Goal: Download file/media

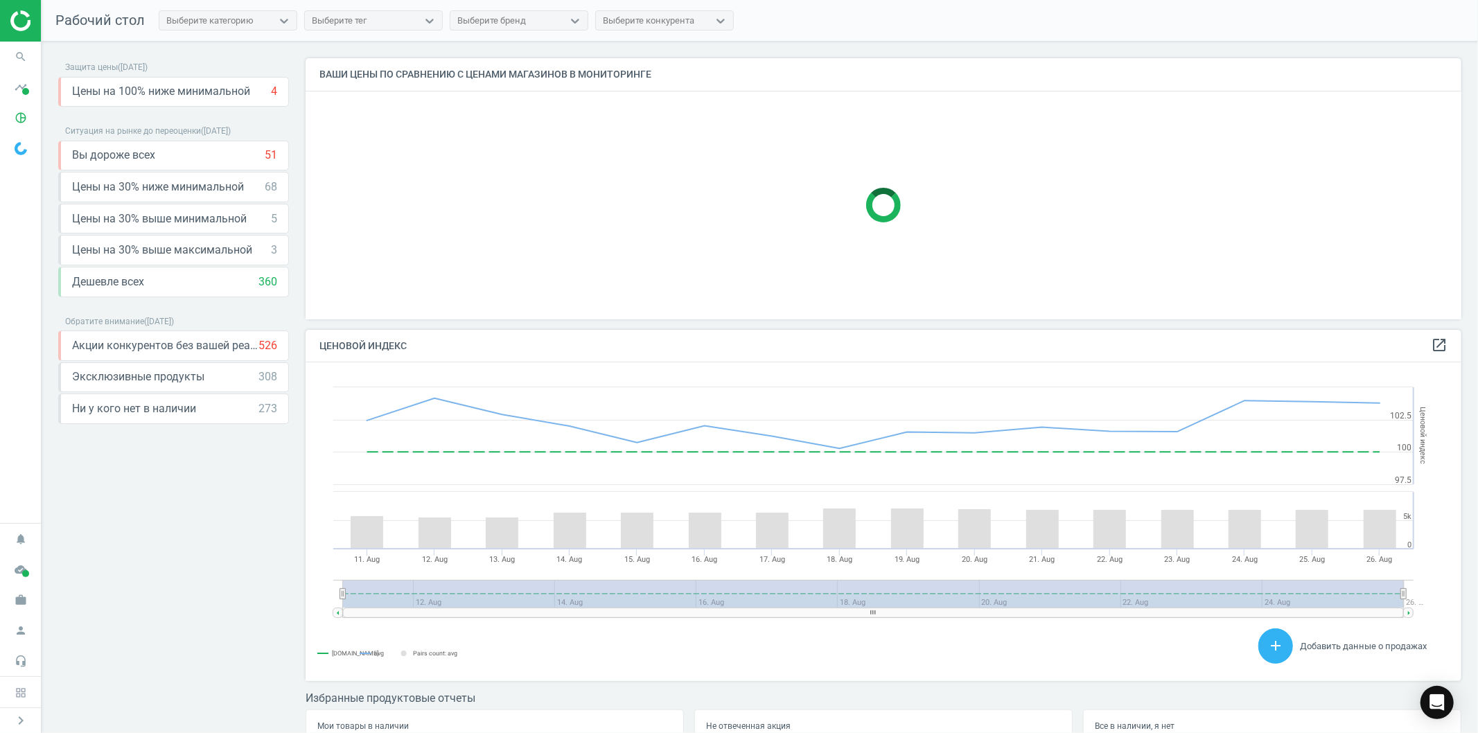
scroll to position [285, 1168]
click at [16, 148] on img at bounding box center [21, 148] width 12 height 13
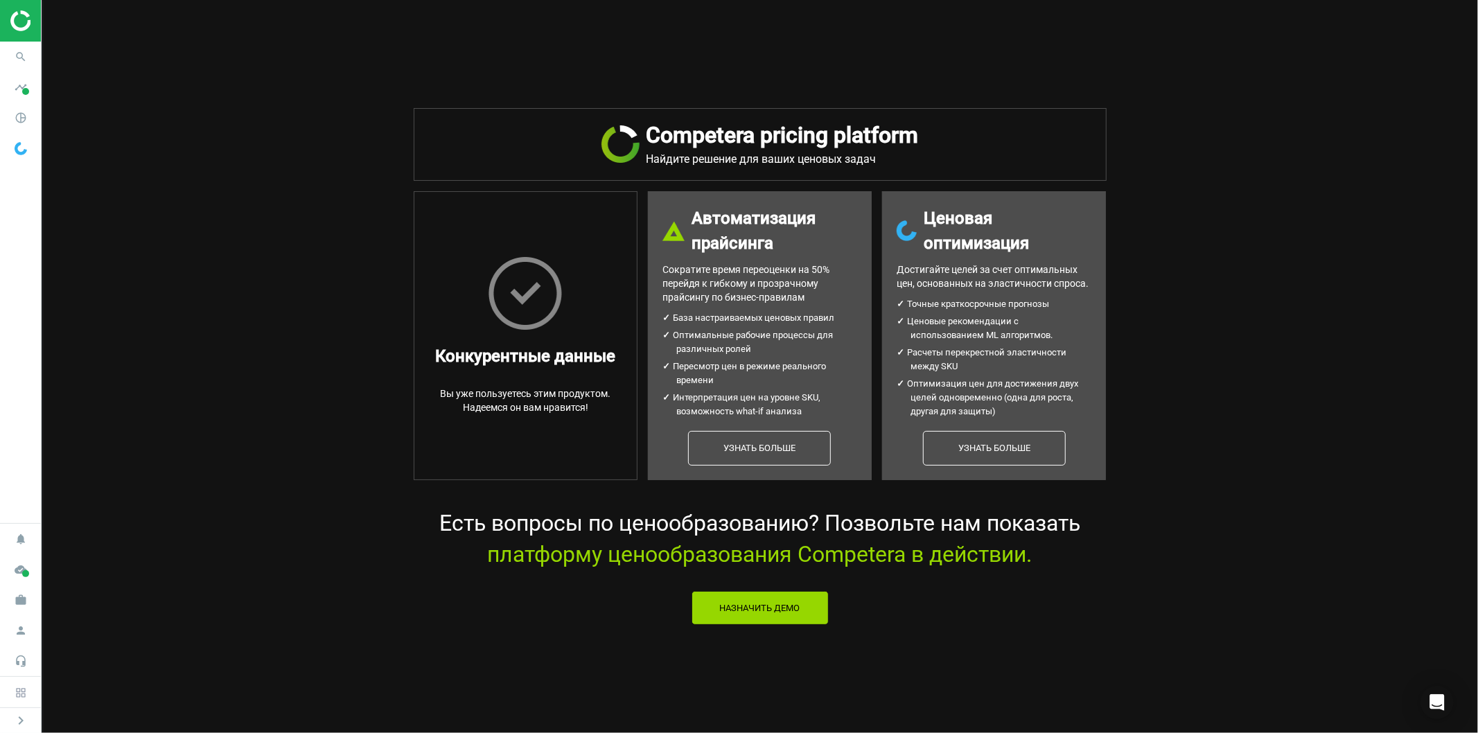
click at [16, 148] on img at bounding box center [21, 148] width 12 height 13
click at [21, 116] on icon "pie_chart_outlined" at bounding box center [21, 118] width 26 height 26
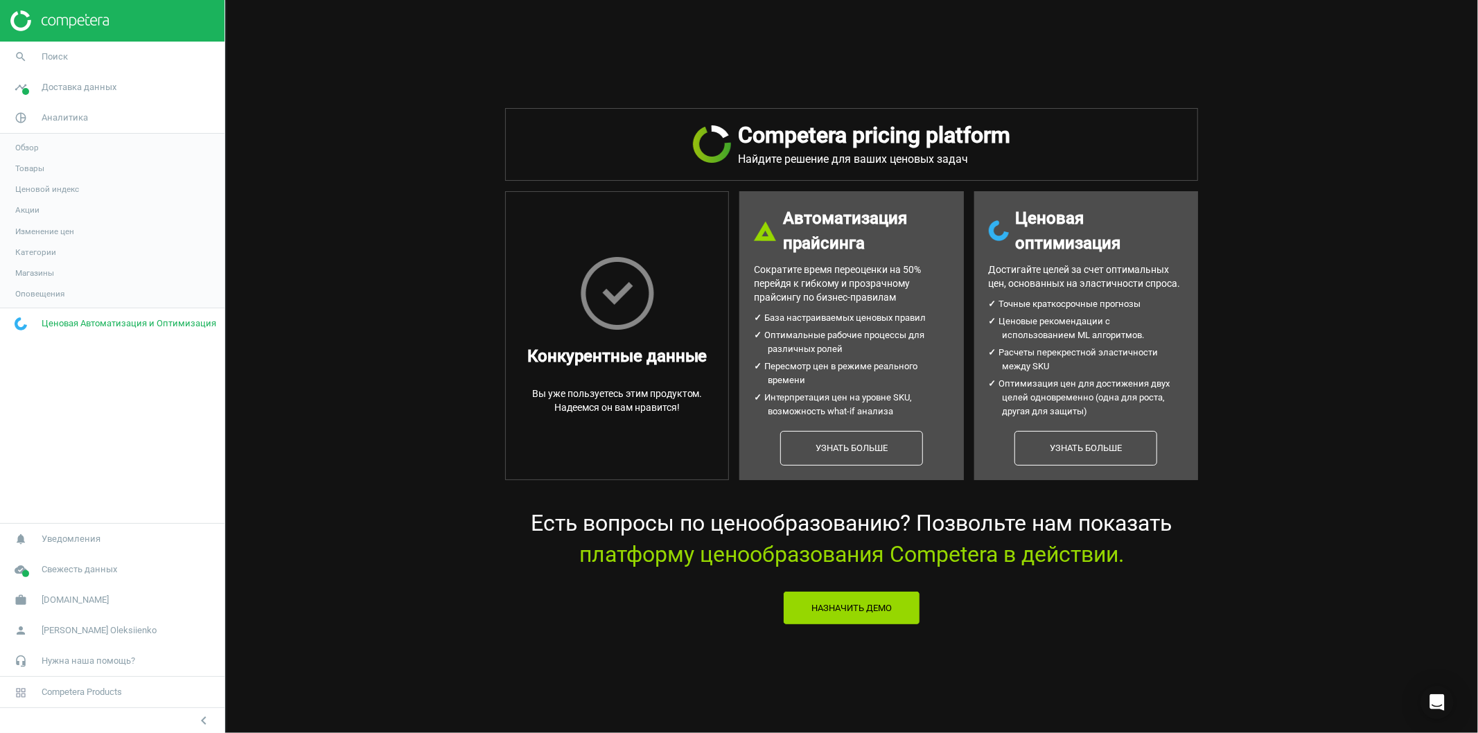
click at [33, 168] on span "Товары" at bounding box center [29, 168] width 29 height 11
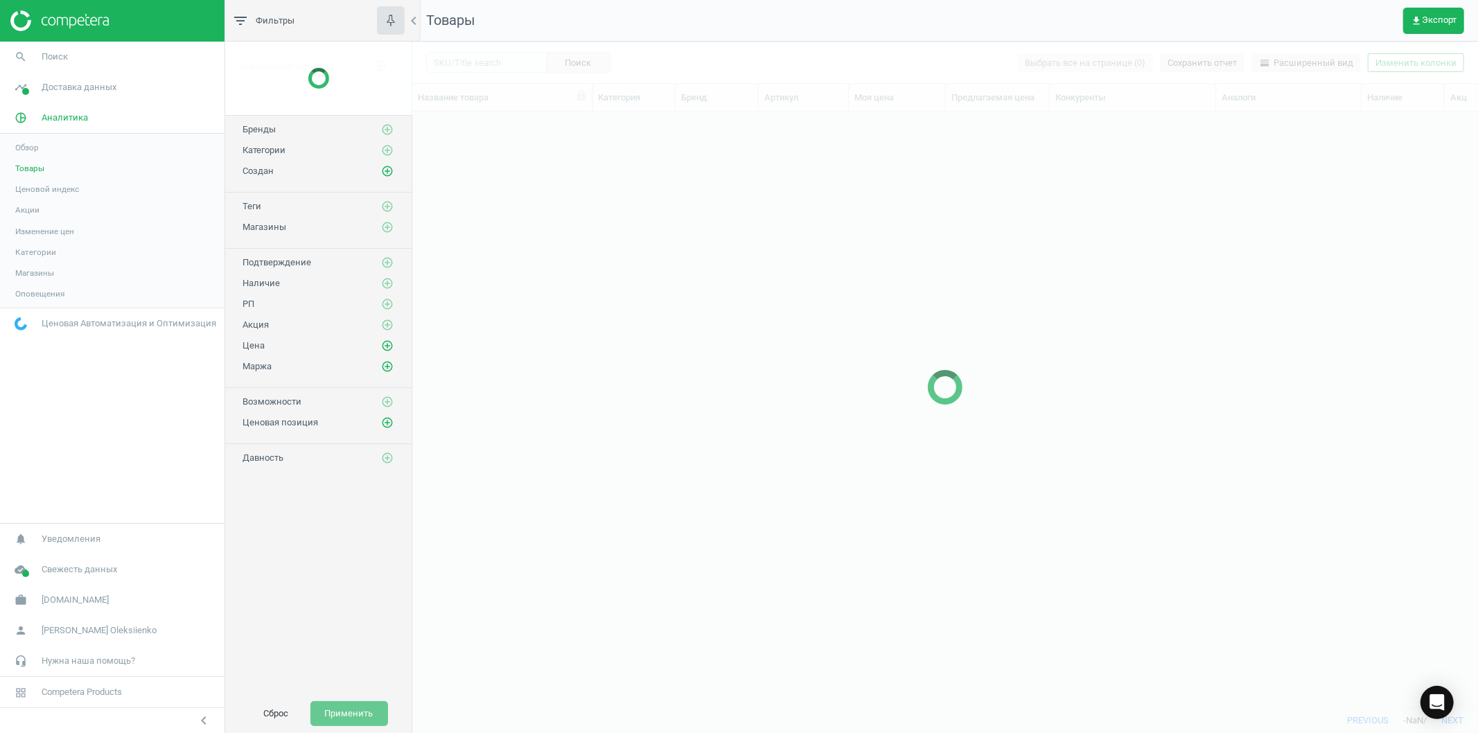
scroll to position [571, 1054]
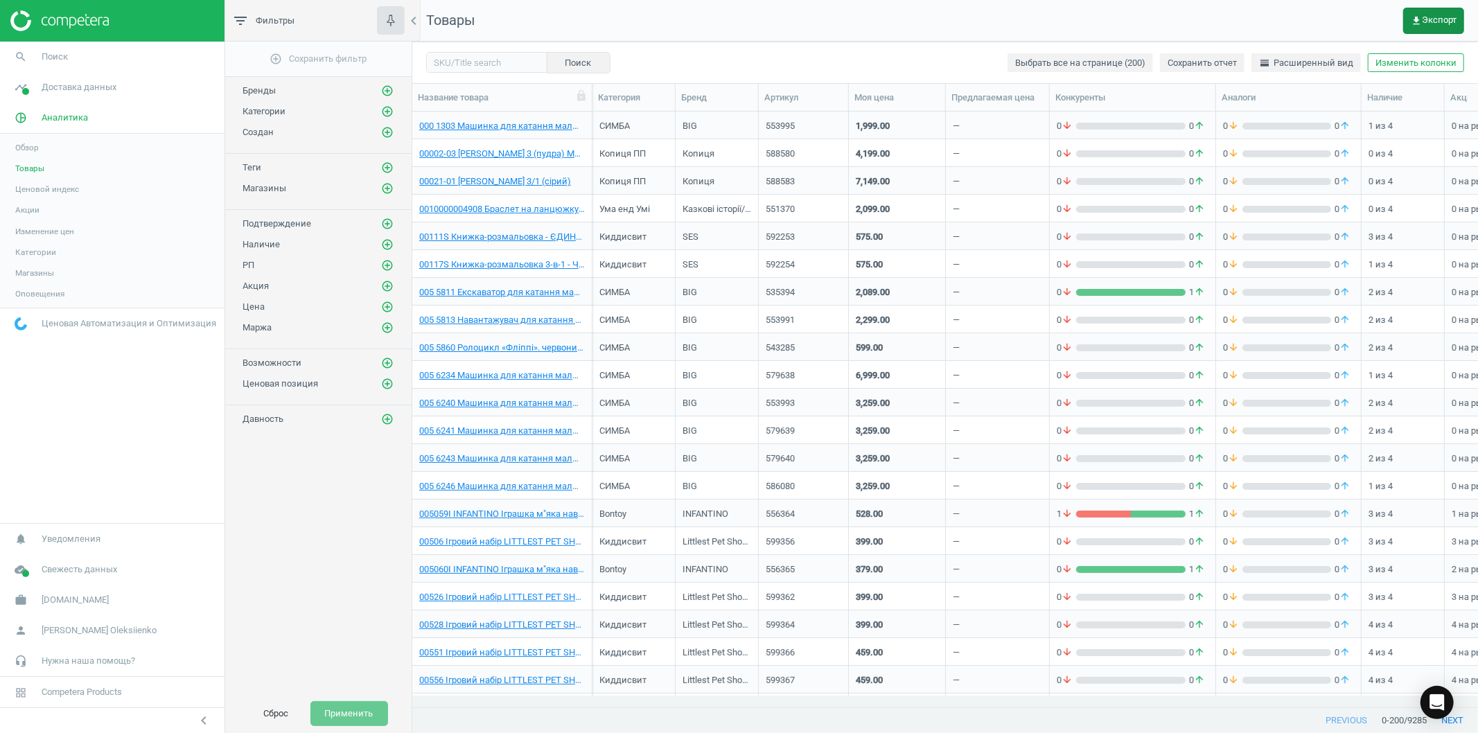
click at [1439, 21] on span "get_app Экспорт" at bounding box center [1433, 20] width 46 height 11
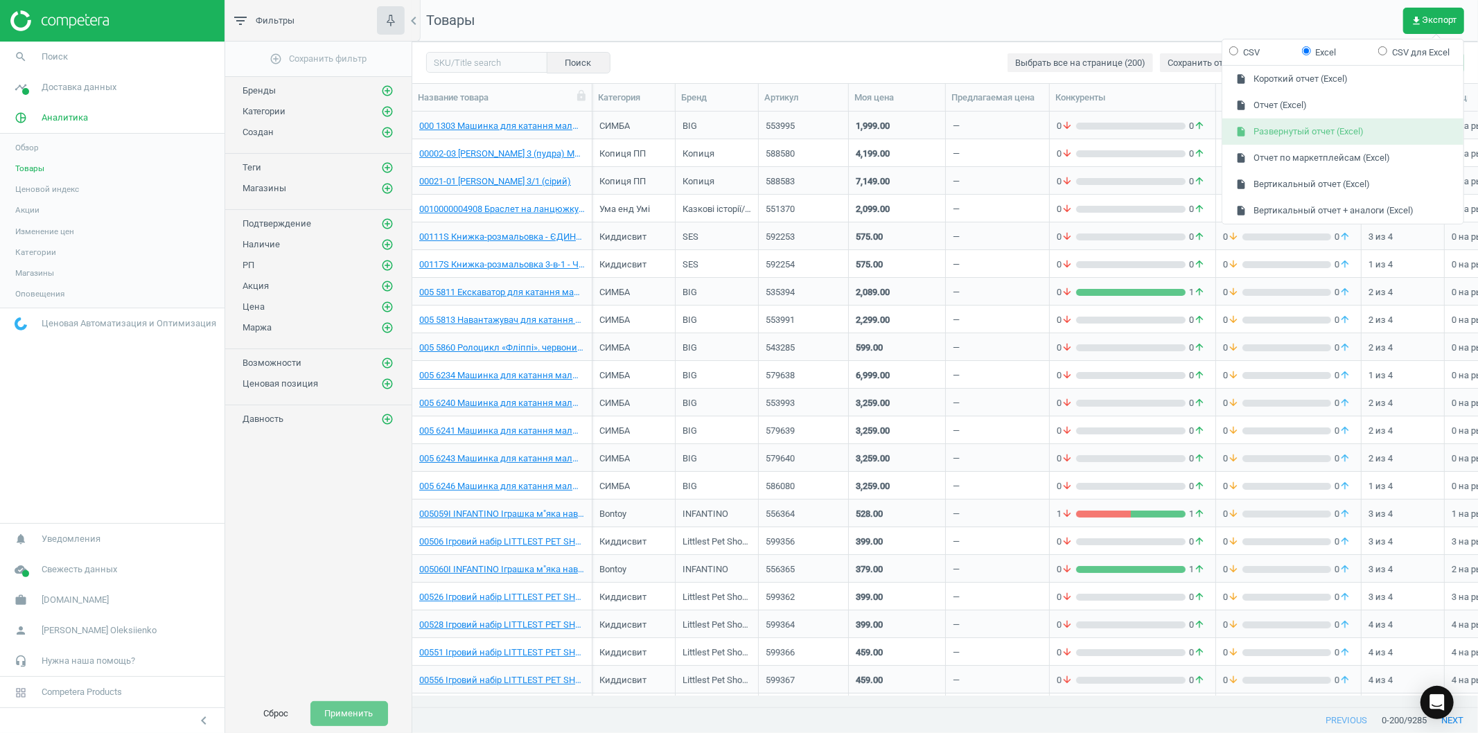
click at [1292, 132] on button "insert_drive_file Развернутый отчет (Excel)" at bounding box center [1342, 131] width 241 height 26
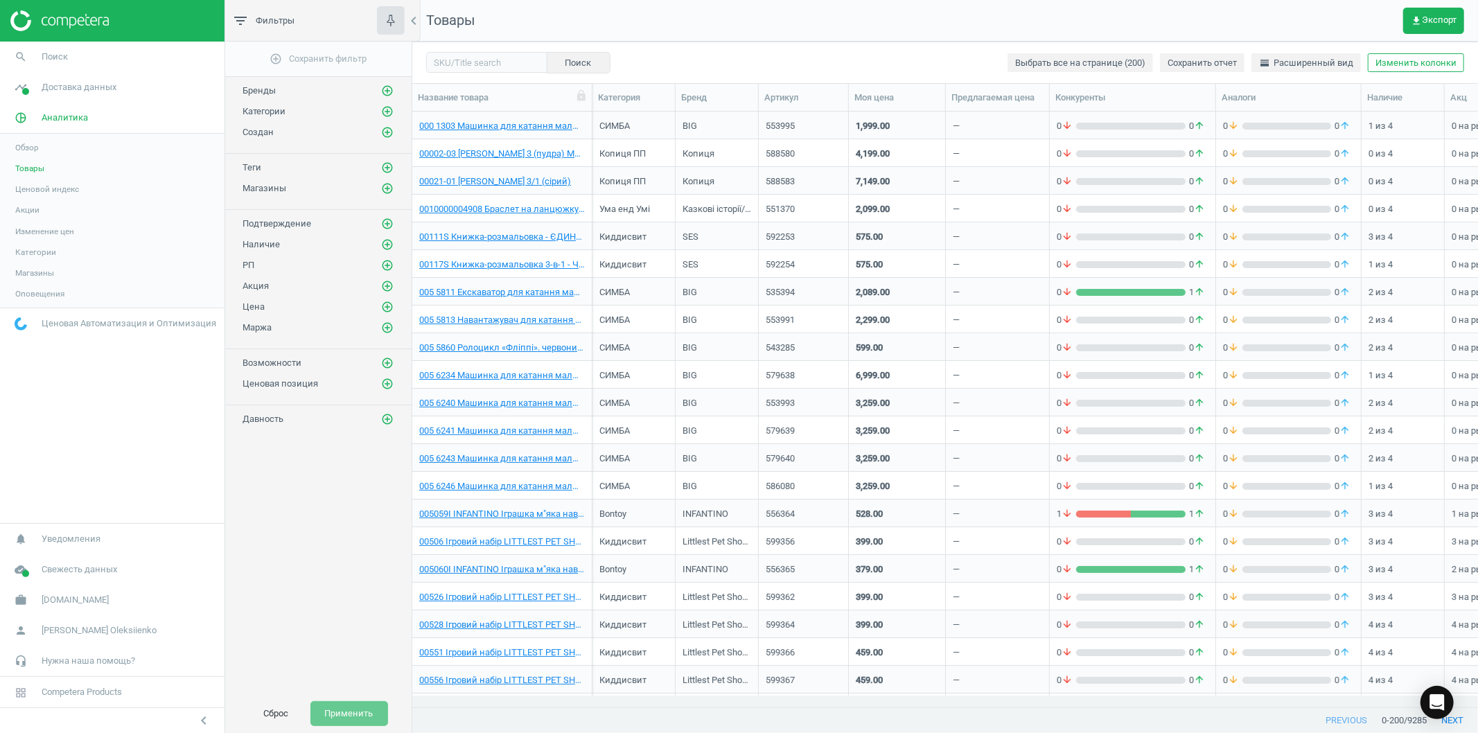
click at [22, 25] on img at bounding box center [59, 20] width 98 height 21
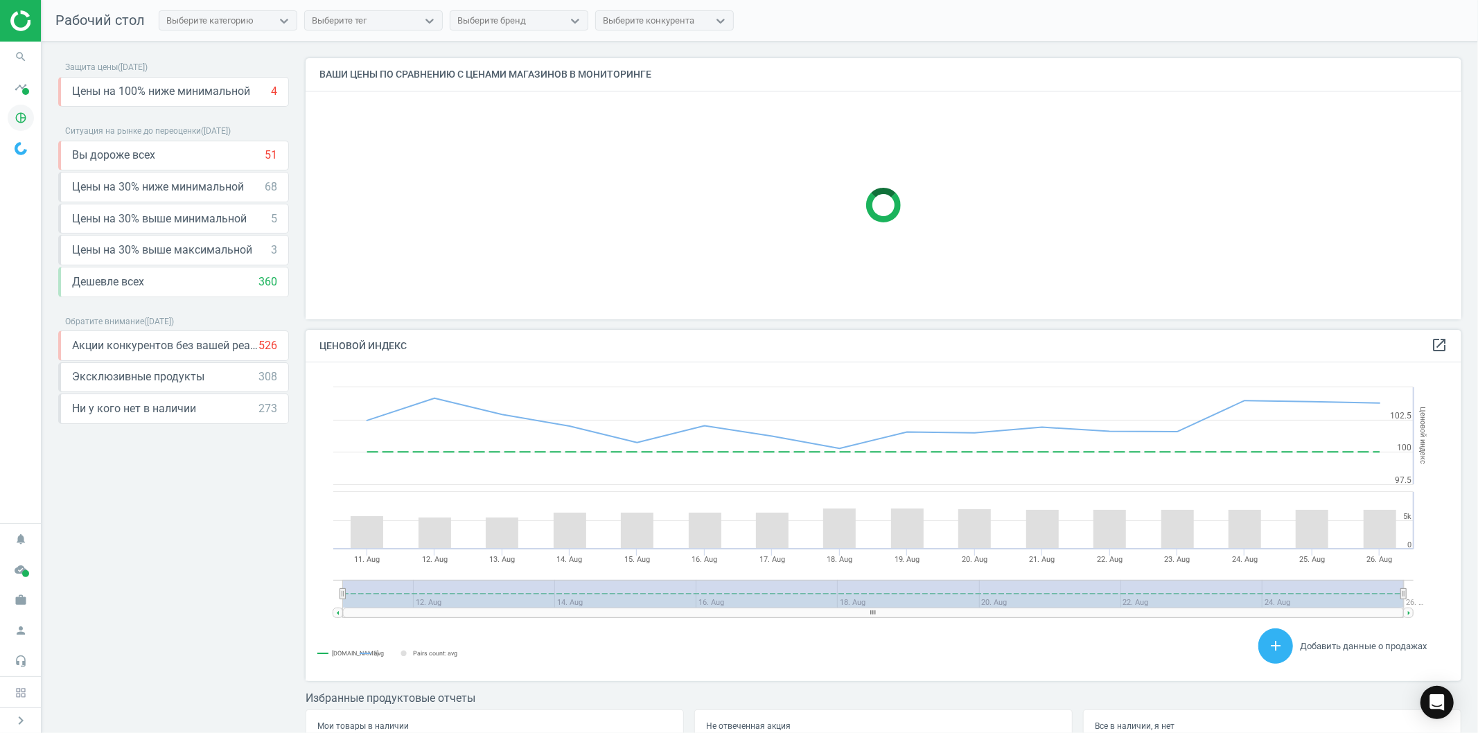
scroll to position [285, 1168]
click at [21, 90] on icon "timeline" at bounding box center [21, 87] width 26 height 26
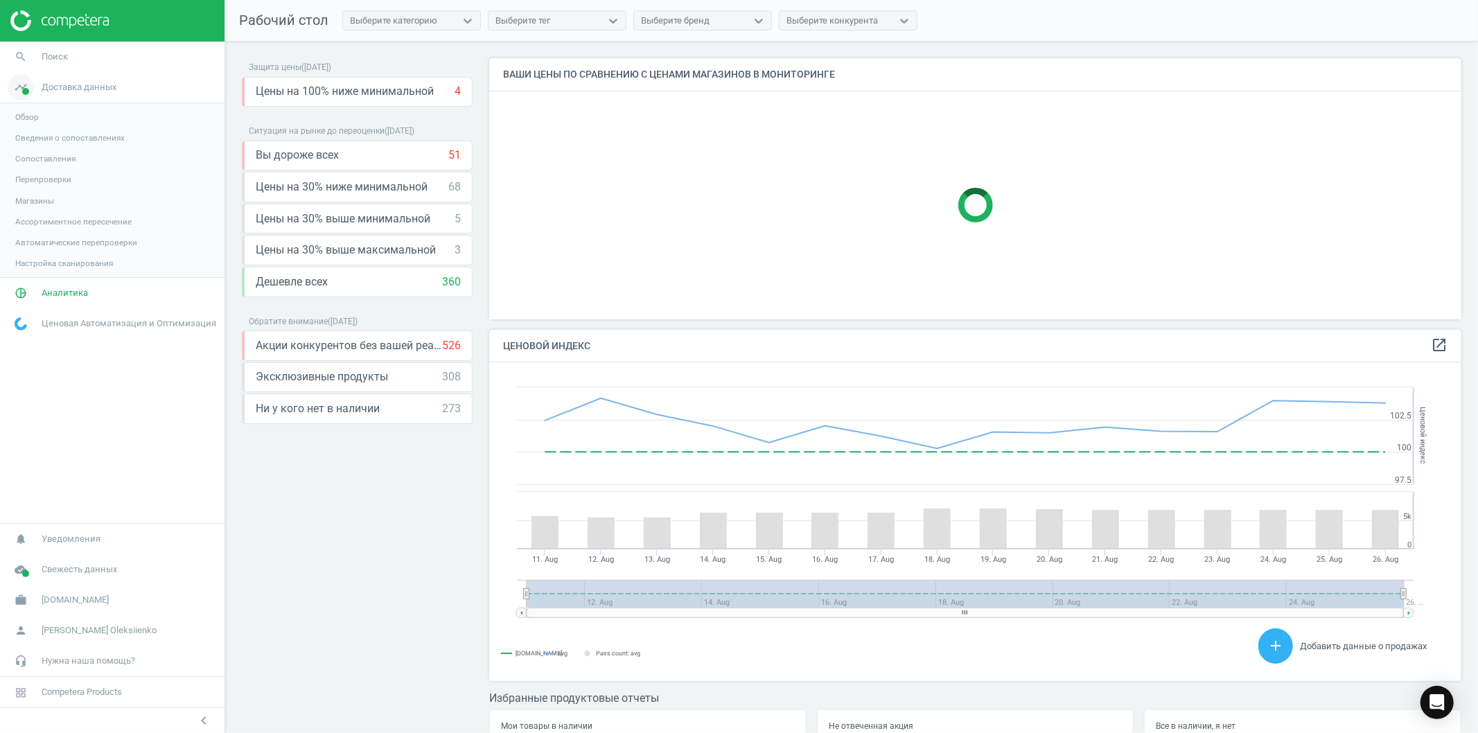
scroll to position [8, 8]
click at [28, 116] on span "Обзор" at bounding box center [27, 117] width 24 height 11
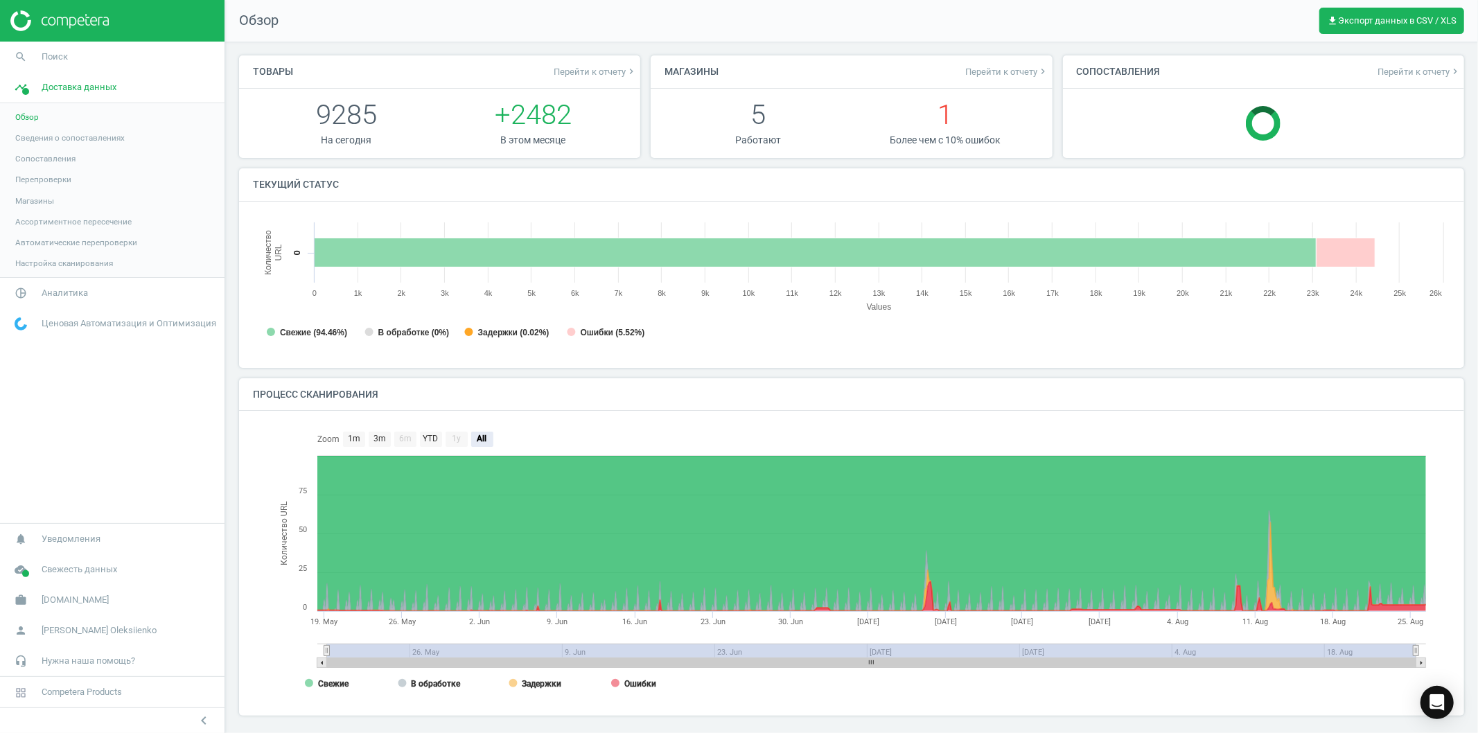
scroll to position [8, 7]
